Goal: Information Seeking & Learning: Check status

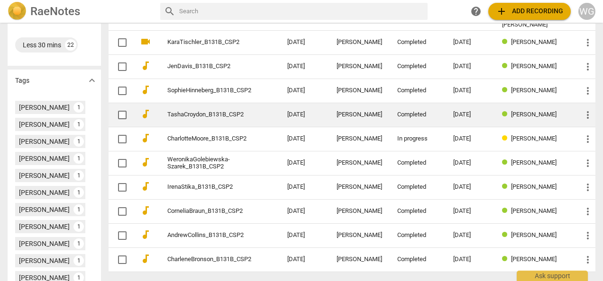
scroll to position [332, 0]
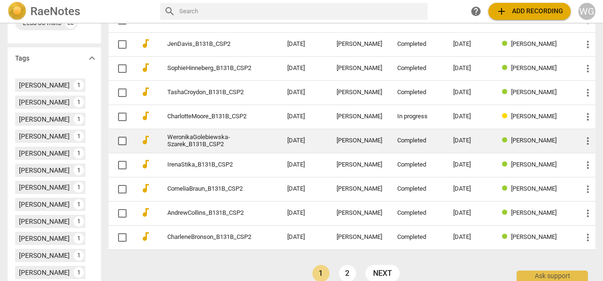
click at [211, 135] on link "WeronikaGolebiewska-Szarek_B131B_CSP2" at bounding box center [210, 141] width 86 height 14
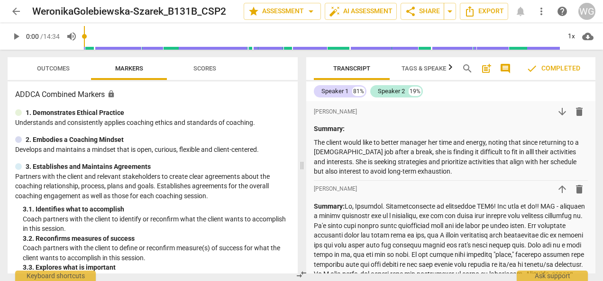
click at [136, 71] on span "Markers" at bounding box center [129, 68] width 28 height 7
click at [202, 66] on span "Scores" at bounding box center [204, 68] width 23 height 7
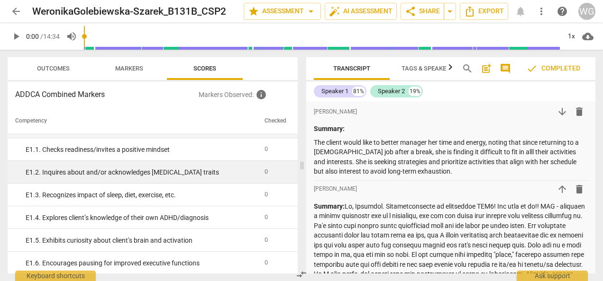
scroll to position [995, 0]
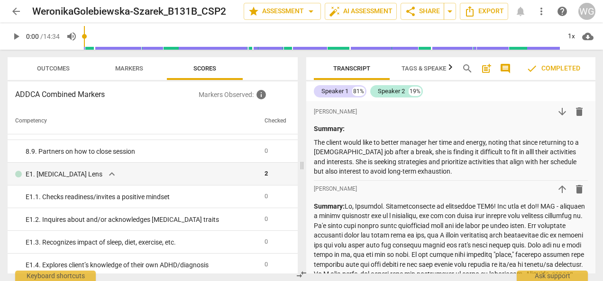
click at [51, 66] on span "Outcomes" at bounding box center [53, 68] width 33 height 7
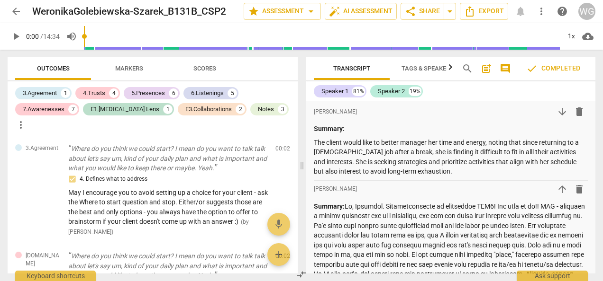
click at [27, 119] on span "more_vert" at bounding box center [20, 124] width 11 height 11
click at [252, 118] on div at bounding box center [301, 140] width 603 height 281
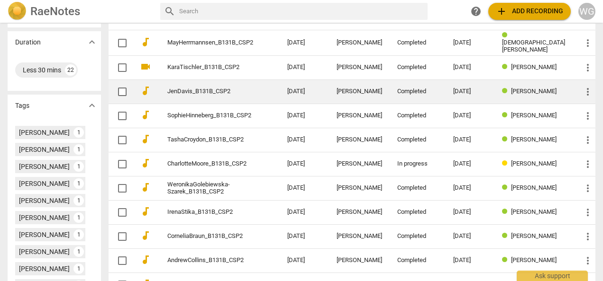
scroll to position [332, 0]
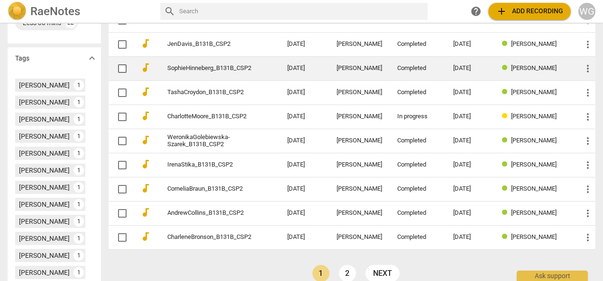
click at [220, 58] on td "SophieHinneberg_B131B_CSP2" at bounding box center [218, 68] width 124 height 24
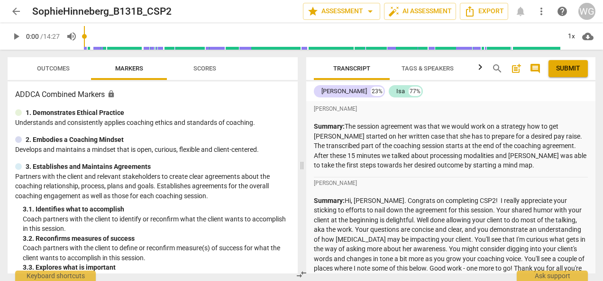
click at [62, 69] on span "Outcomes" at bounding box center [53, 68] width 33 height 7
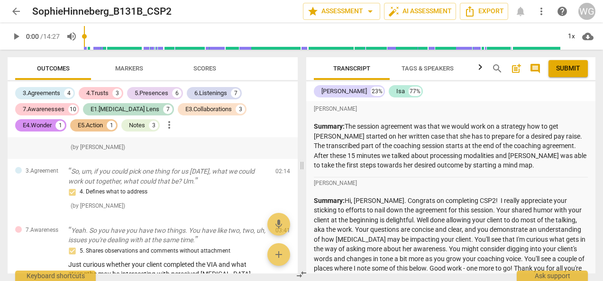
scroll to position [663, 0]
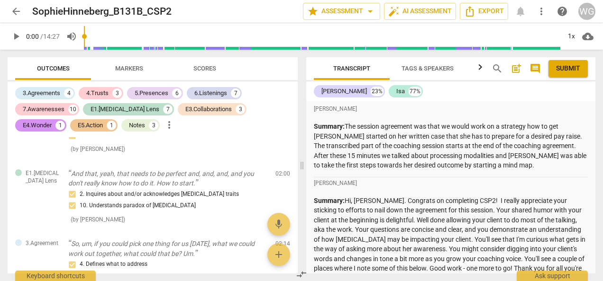
click at [15, 6] on span "arrow_back" at bounding box center [15, 11] width 11 height 11
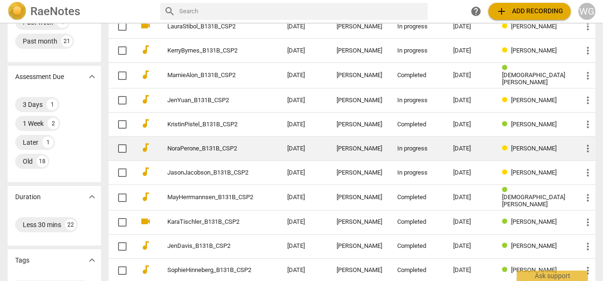
scroll to position [142, 0]
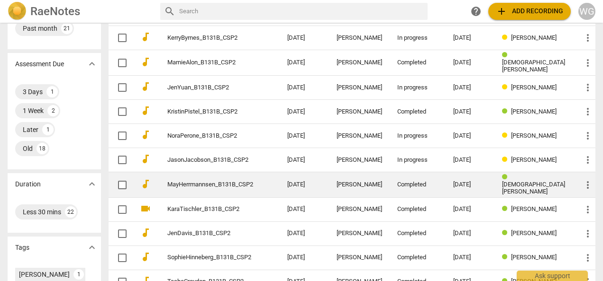
click at [236, 181] on link "MayHerrmannsen_B131B_CSP2" at bounding box center [210, 184] width 86 height 7
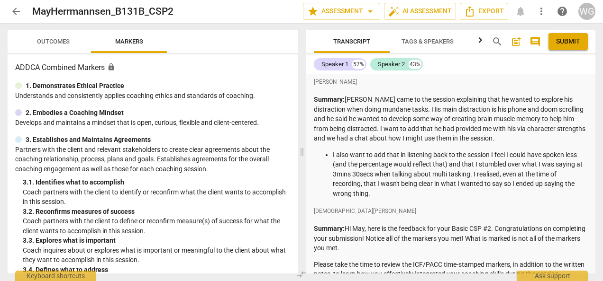
click at [52, 45] on span "Outcomes" at bounding box center [53, 41] width 33 height 7
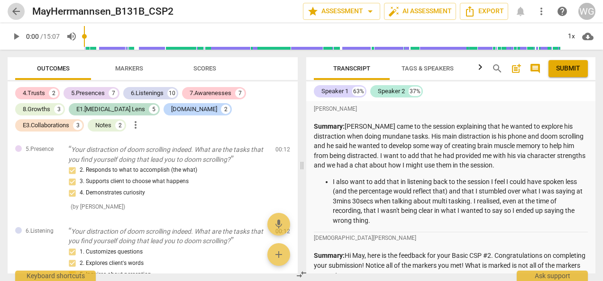
click at [13, 8] on span "arrow_back" at bounding box center [15, 11] width 11 height 11
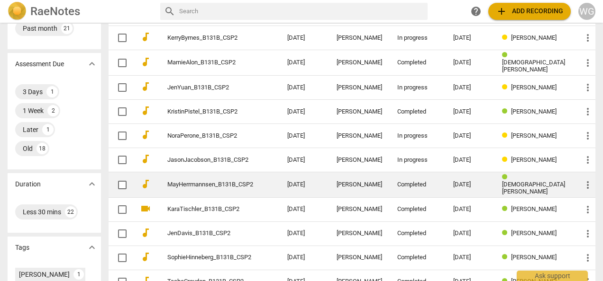
scroll to position [237, 0]
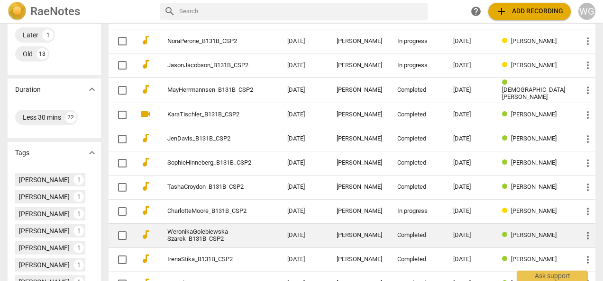
click at [228, 237] on link "WeronikaGolebiewska-Szarek_B131B_CSP2" at bounding box center [210, 236] width 86 height 14
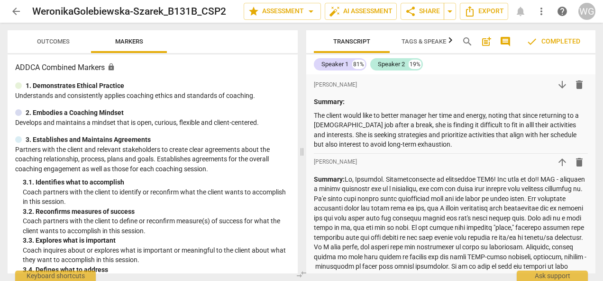
click at [54, 45] on span "Outcomes" at bounding box center [53, 41] width 33 height 7
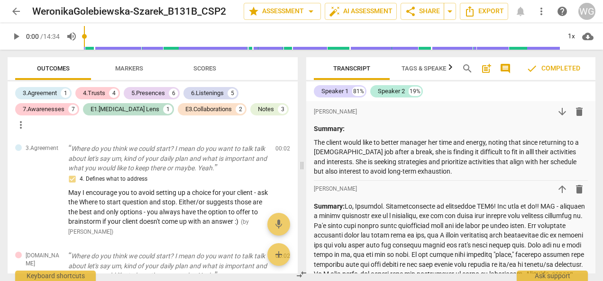
click at [16, 8] on span "arrow_back" at bounding box center [15, 11] width 11 height 11
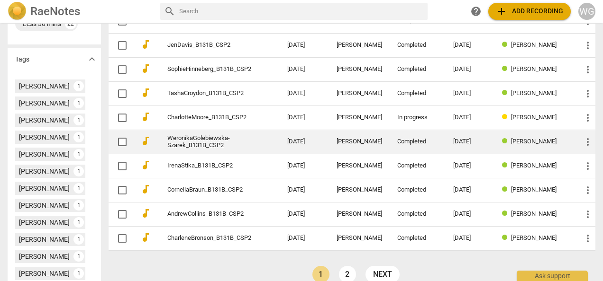
scroll to position [379, 0]
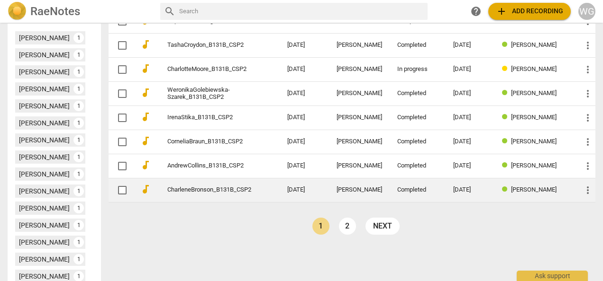
click at [239, 187] on link "CharleneBronson_B131B_CSP2" at bounding box center [210, 190] width 86 height 7
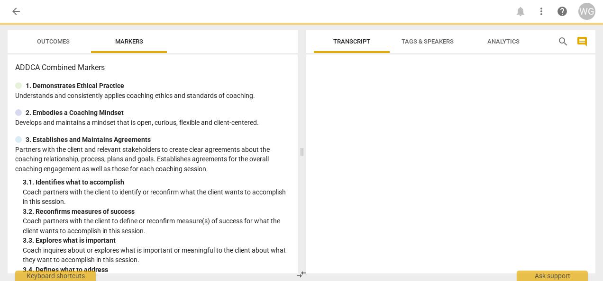
click at [36, 45] on span "Outcomes" at bounding box center [53, 42] width 55 height 13
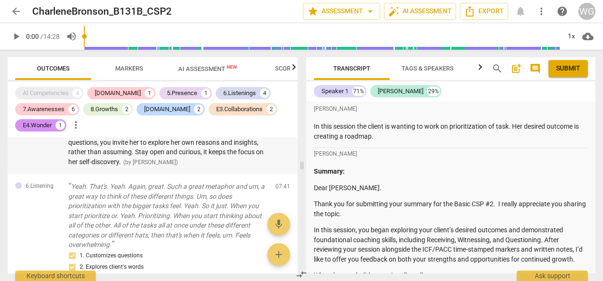
scroll to position [1090, 0]
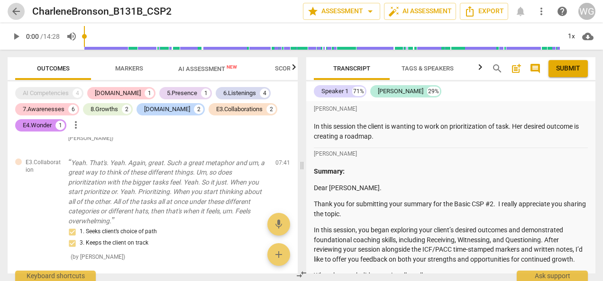
click at [18, 13] on span "arrow_back" at bounding box center [15, 11] width 11 height 11
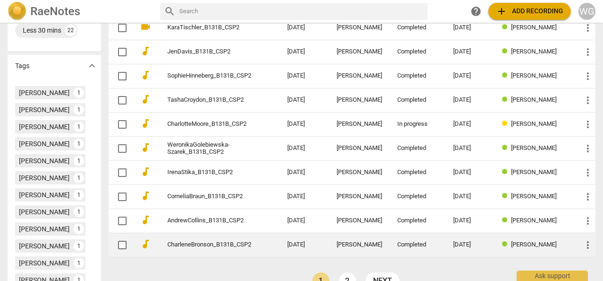
scroll to position [379, 0]
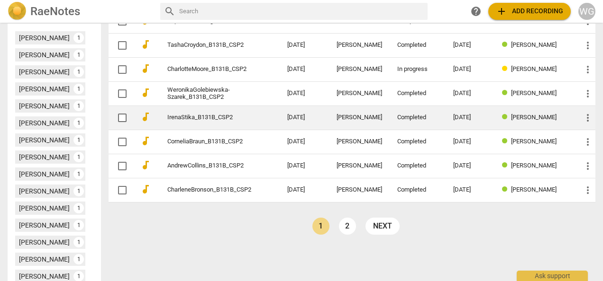
click at [190, 114] on link "IrenaStika_B131B_CSP2" at bounding box center [210, 117] width 86 height 7
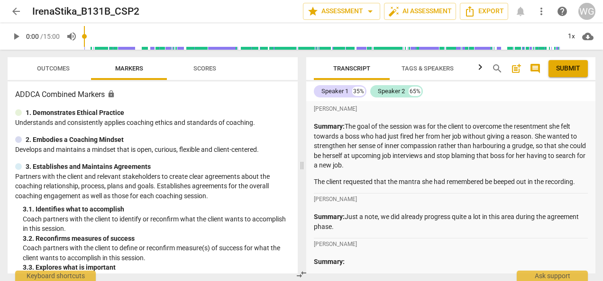
click at [52, 69] on span "Outcomes" at bounding box center [53, 68] width 33 height 7
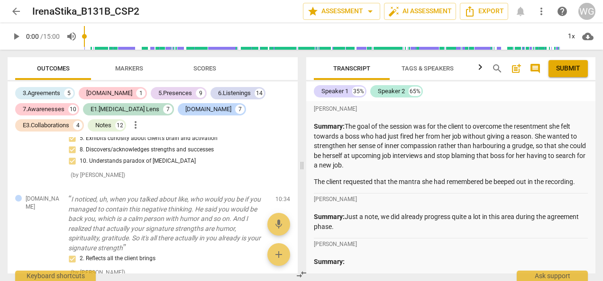
scroll to position [3128, 0]
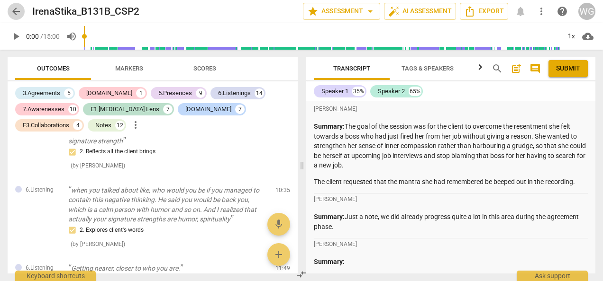
click at [9, 9] on span "arrow_back" at bounding box center [16, 11] width 17 height 11
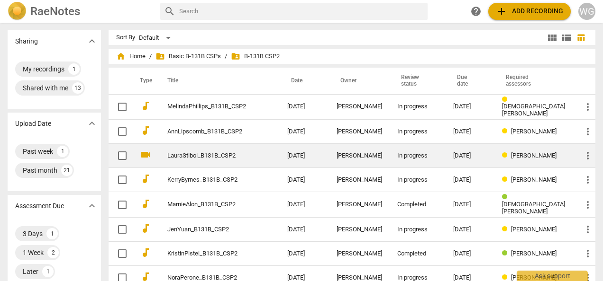
click at [208, 157] on link "LauraStibol_B131B_CSP2" at bounding box center [210, 156] width 86 height 7
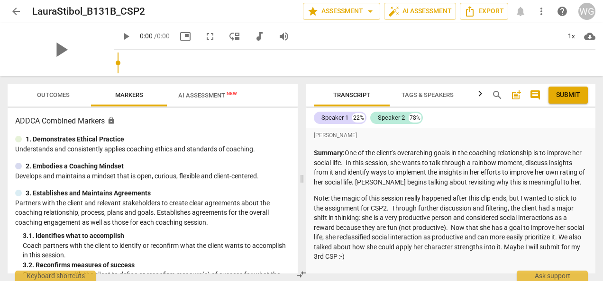
click at [60, 38] on div "play_arrow" at bounding box center [61, 49] width 106 height 53
click at [60, 100] on span "Outcomes" at bounding box center [53, 95] width 55 height 13
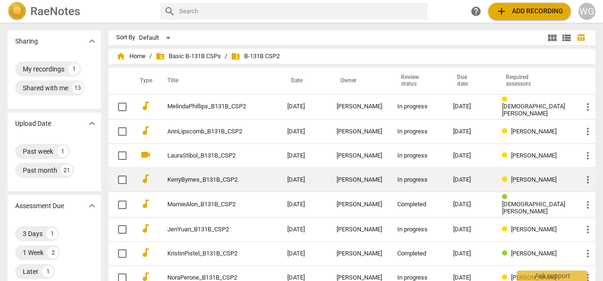
click at [208, 177] on link "KerryByrnes_B131B_CSP2" at bounding box center [210, 180] width 86 height 7
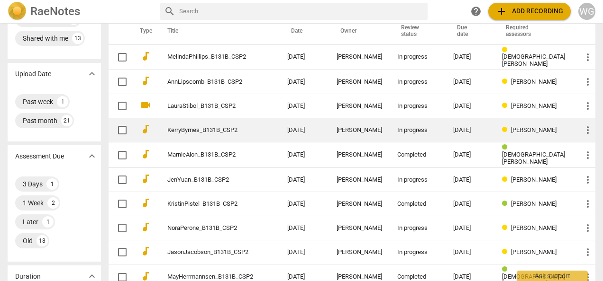
scroll to position [142, 0]
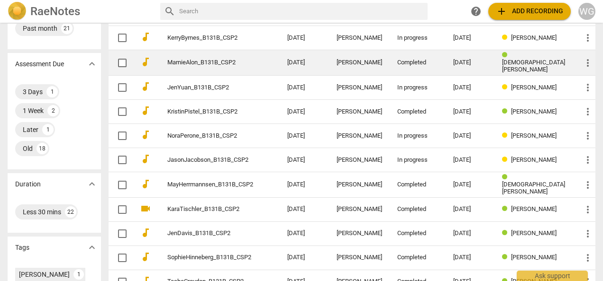
click at [191, 60] on link "MarnieAlon_B131B_CSP2" at bounding box center [210, 62] width 86 height 7
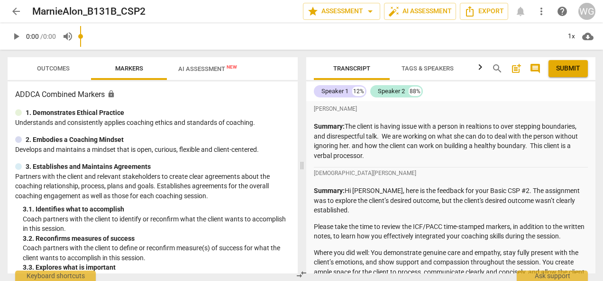
click at [50, 43] on div "play_arrow 0:00 / 0:00 volume_up 1x cloud_download" at bounding box center [302, 36] width 588 height 27
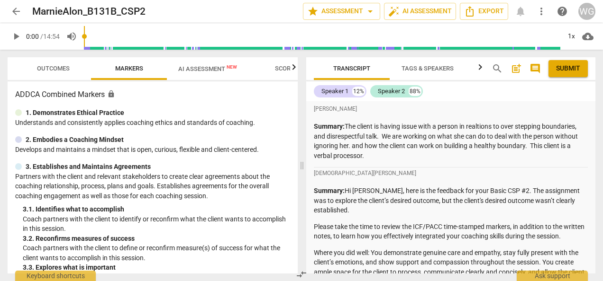
drag, startPoint x: 50, startPoint y: 67, endPoint x: 50, endPoint y: 74, distance: 7.1
click at [50, 69] on span "Outcomes" at bounding box center [53, 68] width 33 height 7
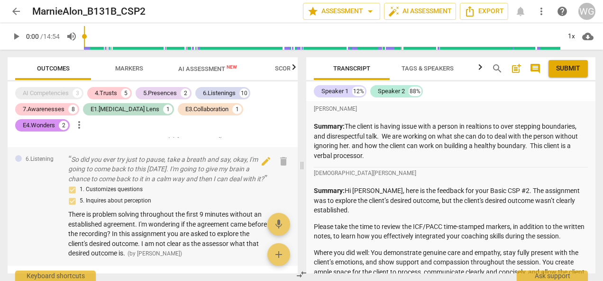
scroll to position [1706, 0]
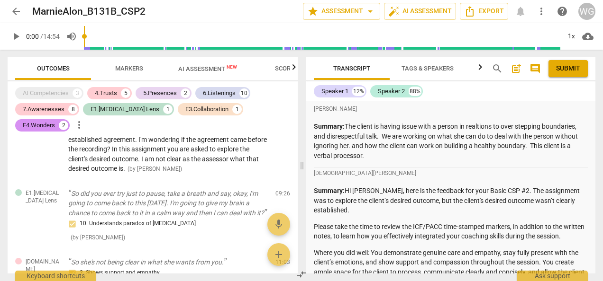
click at [14, 9] on span "arrow_back" at bounding box center [15, 11] width 11 height 11
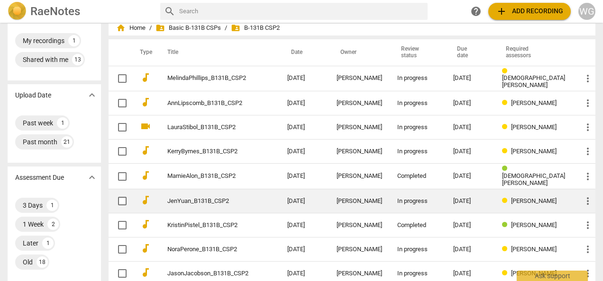
scroll to position [47, 0]
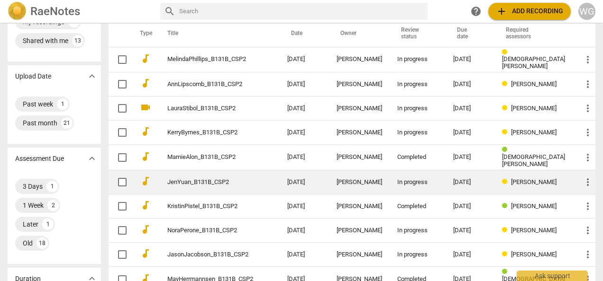
click at [206, 179] on link "JenYuan_B131B_CSP2" at bounding box center [210, 182] width 86 height 7
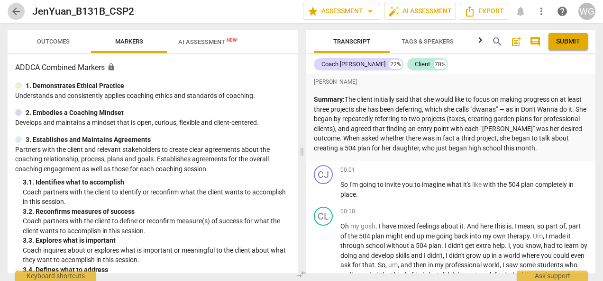
click at [16, 11] on span "arrow_back" at bounding box center [15, 11] width 11 height 11
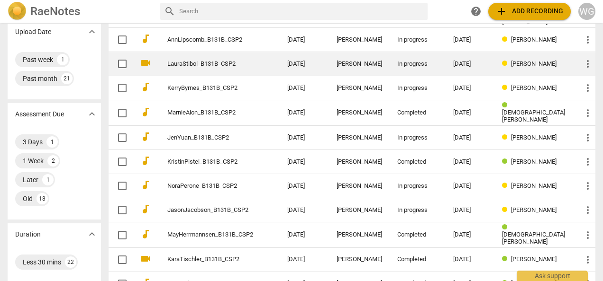
scroll to position [95, 0]
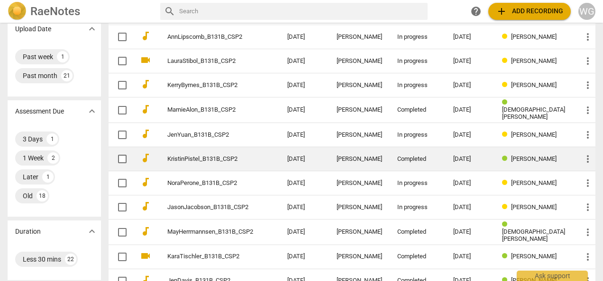
click at [191, 156] on link "KristinPistel_B131B_CSP2" at bounding box center [210, 159] width 86 height 7
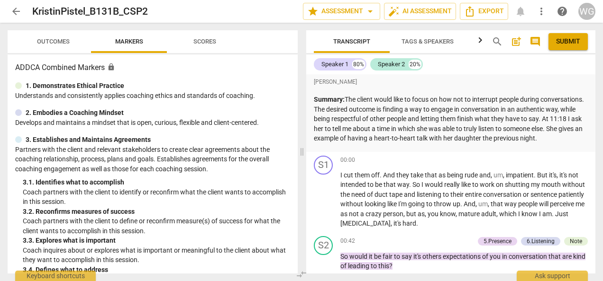
click at [56, 39] on span "Outcomes" at bounding box center [53, 41] width 33 height 7
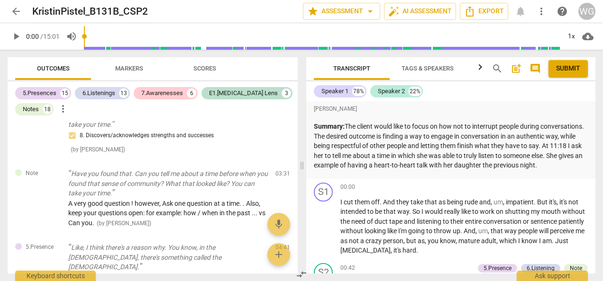
scroll to position [1090, 0]
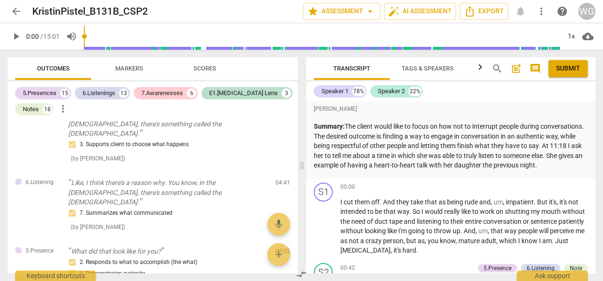
click at [20, 9] on span "arrow_back" at bounding box center [15, 11] width 11 height 11
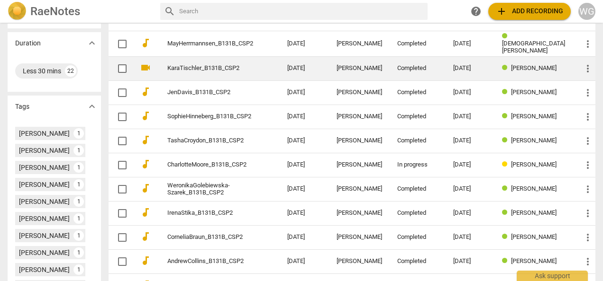
scroll to position [284, 0]
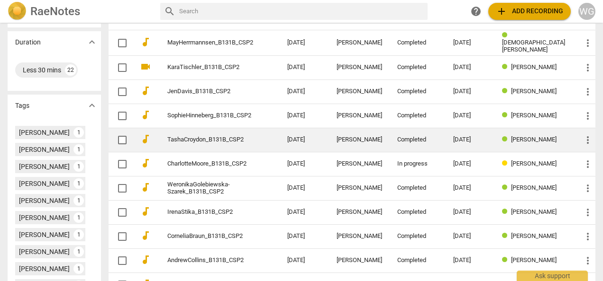
click at [212, 137] on link "TashaCroydon_B131B_CSP2" at bounding box center [210, 139] width 86 height 7
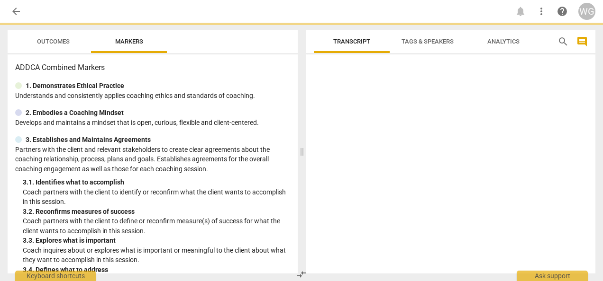
click at [56, 41] on span "Outcomes" at bounding box center [53, 41] width 33 height 7
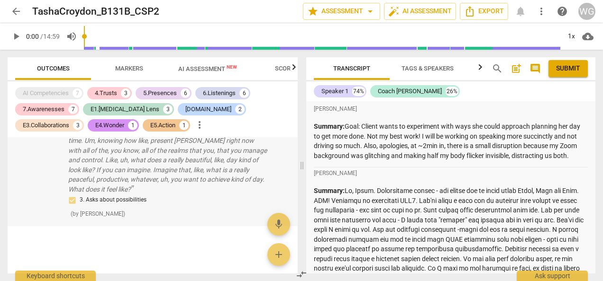
scroll to position [4048, 0]
